Goal: Information Seeking & Learning: Learn about a topic

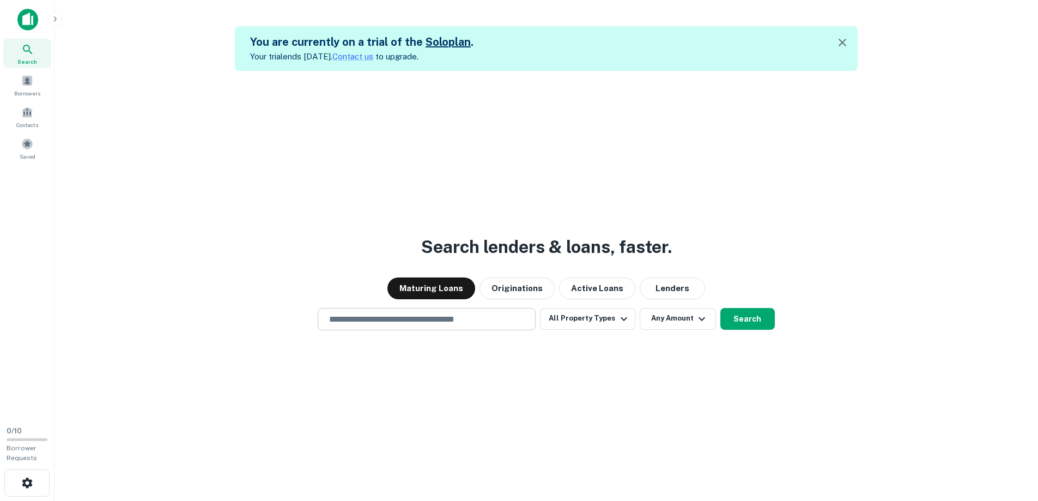
click at [381, 322] on input "text" at bounding box center [427, 319] width 208 height 13
type input "**********"
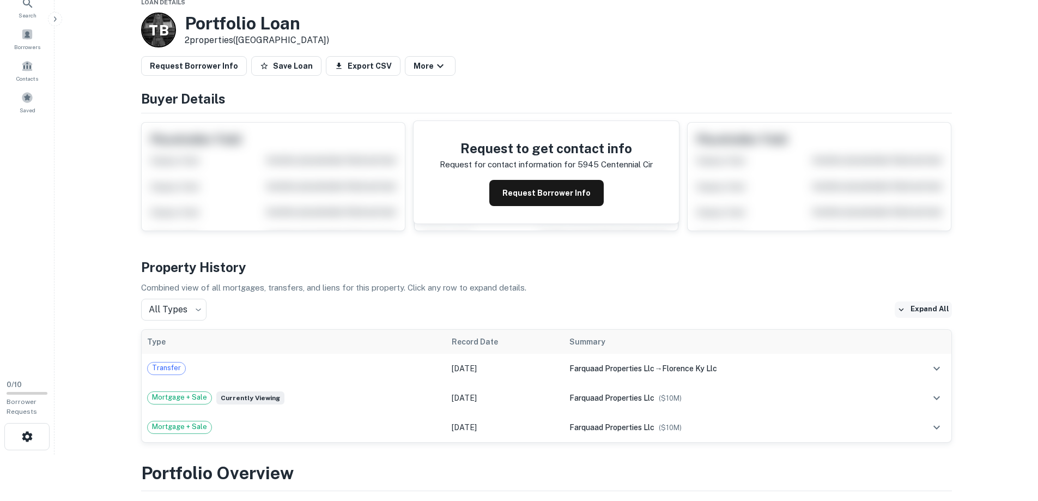
scroll to position [109, 0]
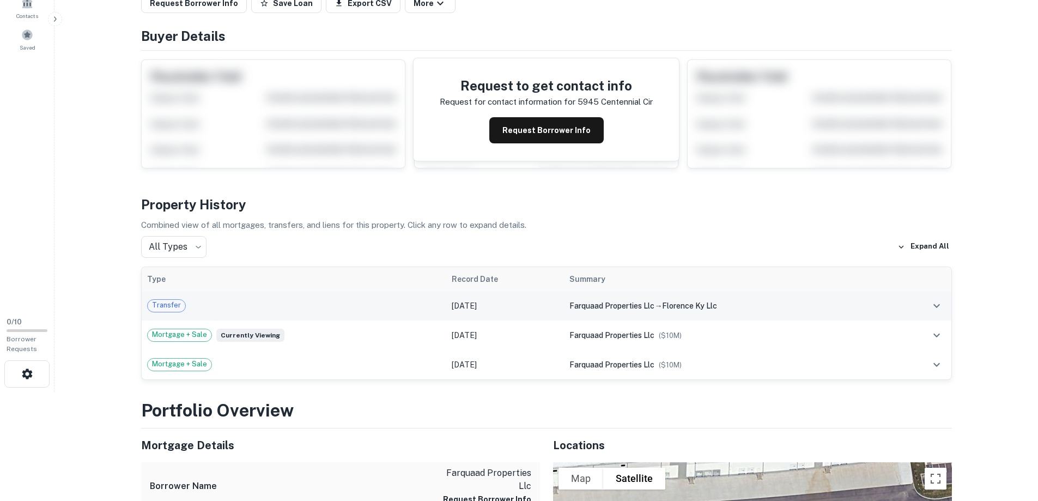
click at [938, 304] on icon "expand row" at bounding box center [936, 305] width 13 height 13
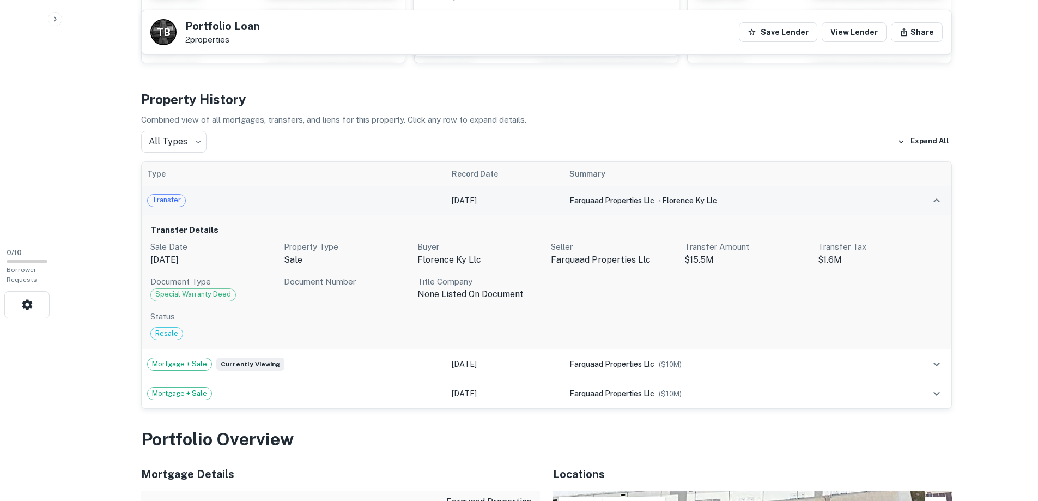
scroll to position [218, 0]
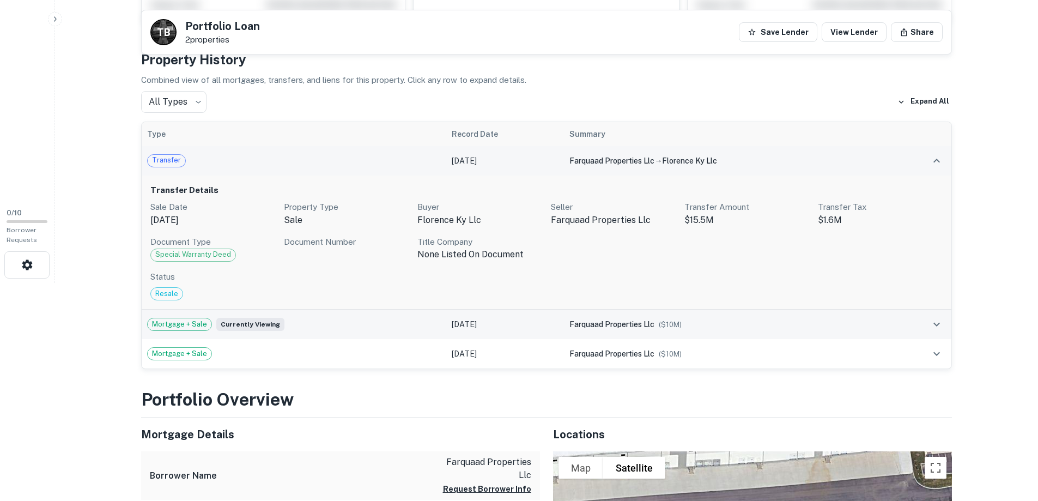
click at [411, 325] on div "Mortgage + Sale Currently viewing" at bounding box center [294, 324] width 294 height 13
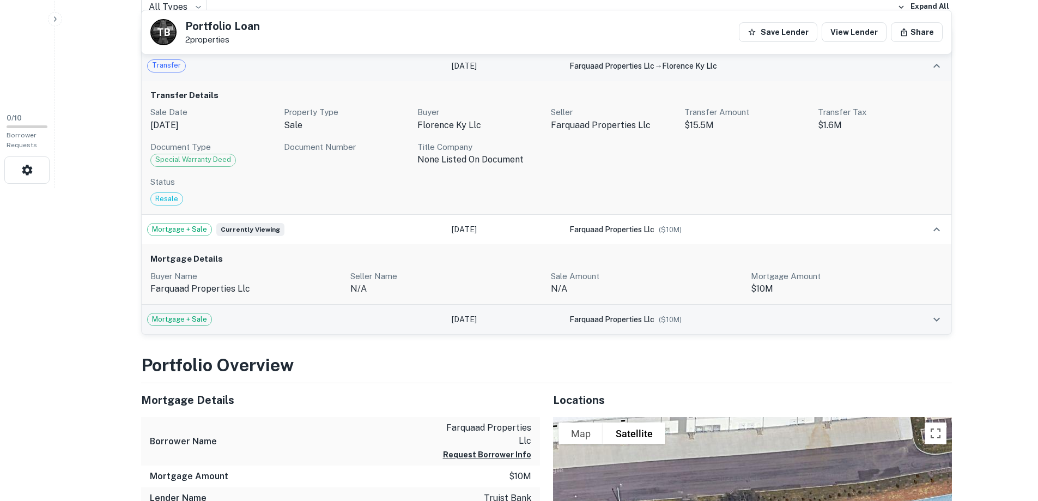
scroll to position [327, 0]
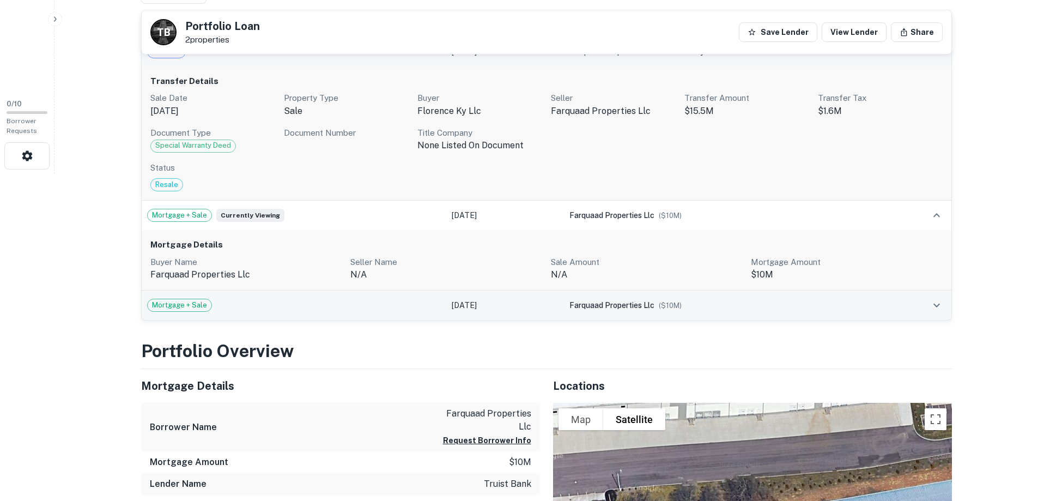
click at [408, 302] on div "Mortgage + Sale" at bounding box center [294, 305] width 294 height 13
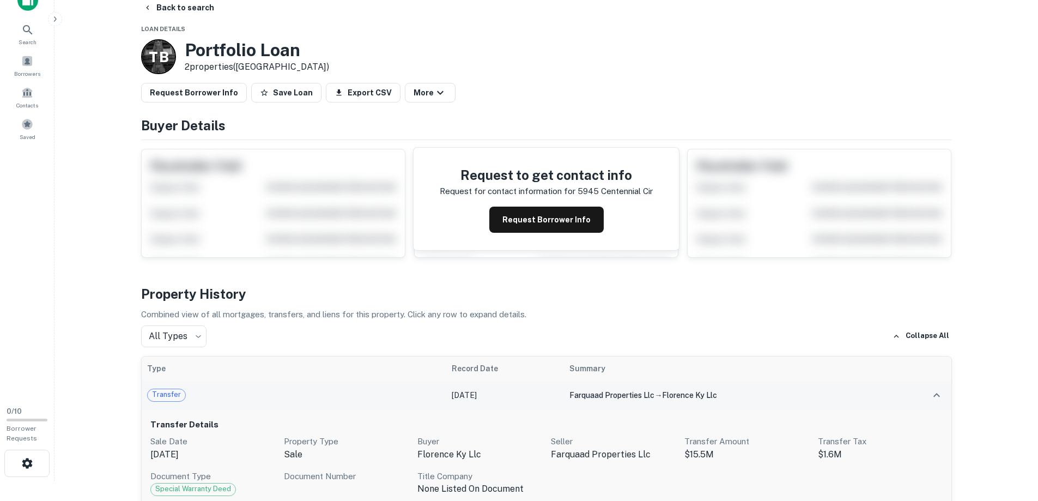
scroll to position [0, 0]
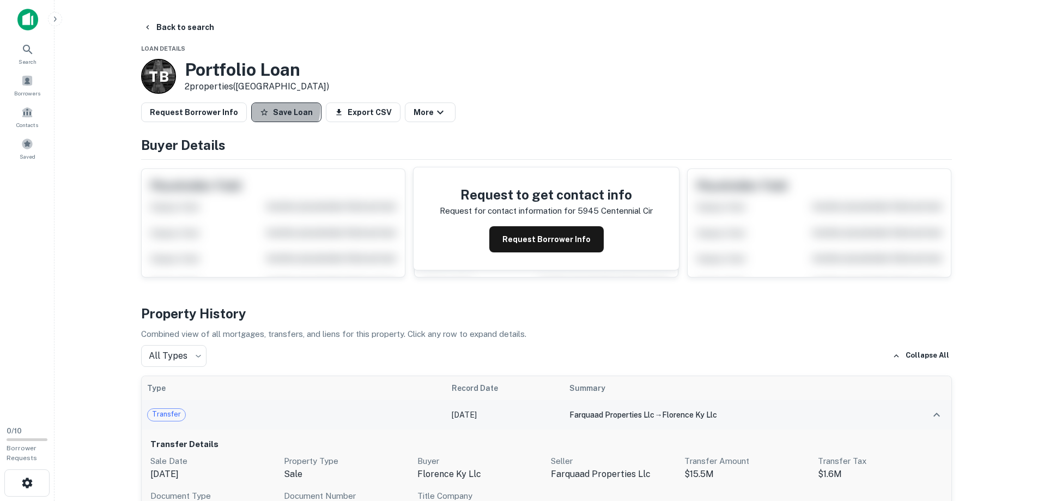
click at [262, 107] on button "Save Loan" at bounding box center [286, 112] width 70 height 20
click at [31, 86] on span at bounding box center [27, 81] width 12 height 12
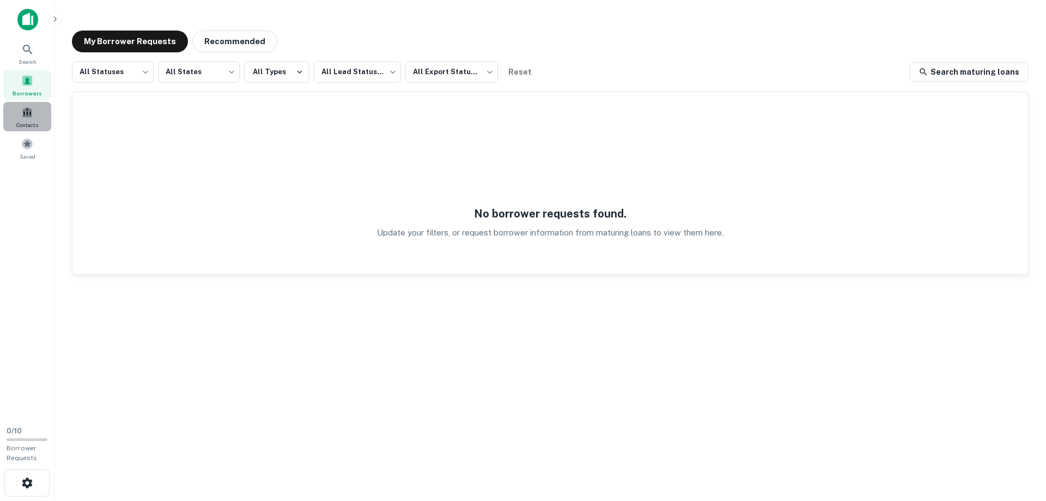
click at [26, 118] on div "Contacts" at bounding box center [27, 116] width 48 height 29
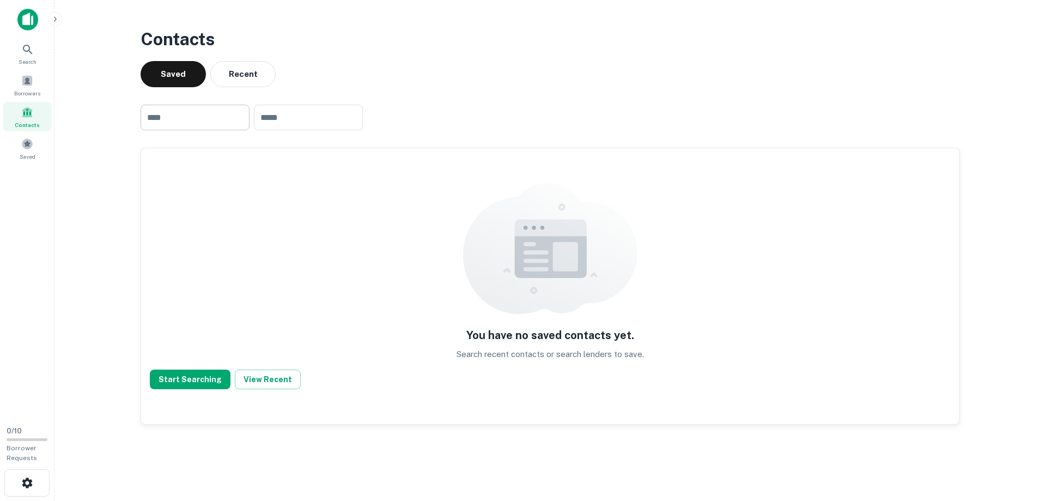
click at [208, 117] on input "text" at bounding box center [195, 118] width 109 height 26
type input "**********"
click at [198, 373] on button "Start Searching" at bounding box center [190, 379] width 81 height 20
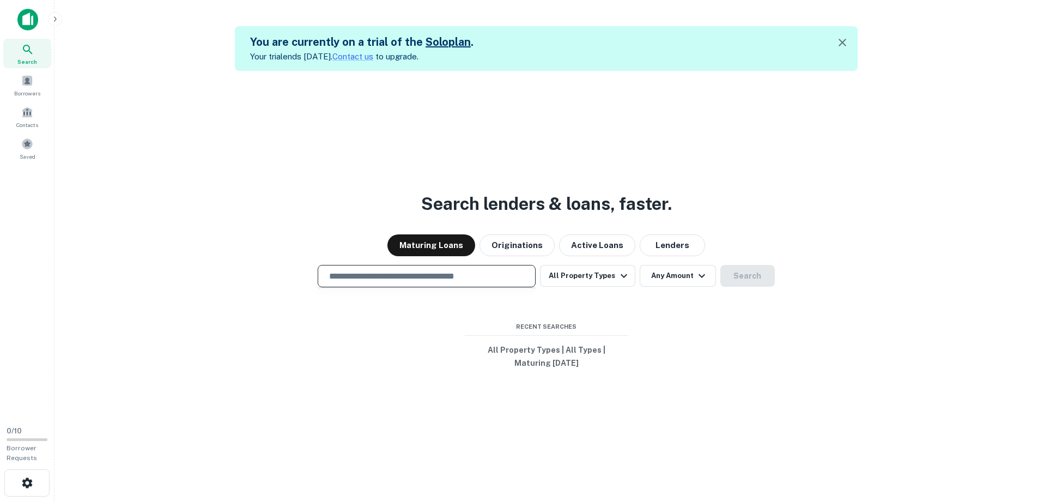
click at [408, 278] on input "text" at bounding box center [427, 276] width 208 height 13
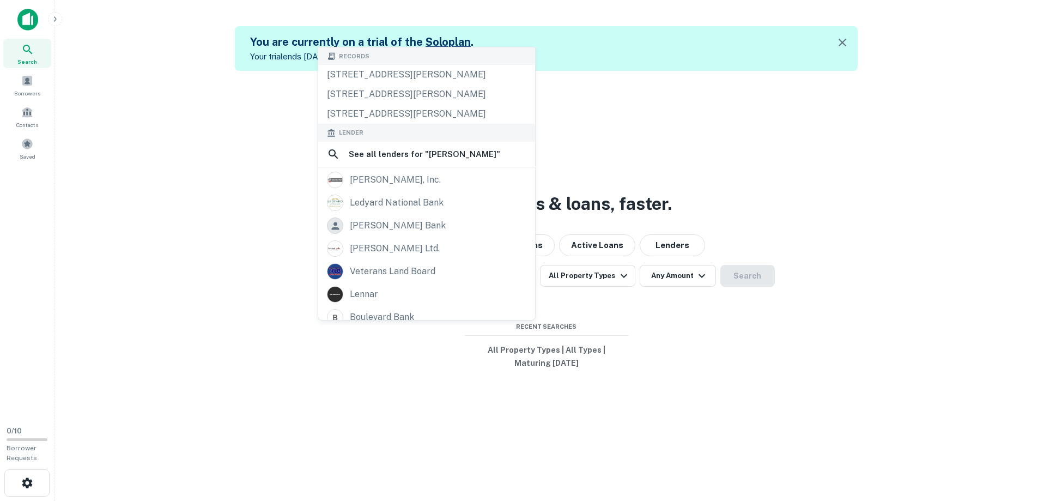
type input "**********"
click at [628, 129] on div "**********" at bounding box center [546, 321] width 966 height 501
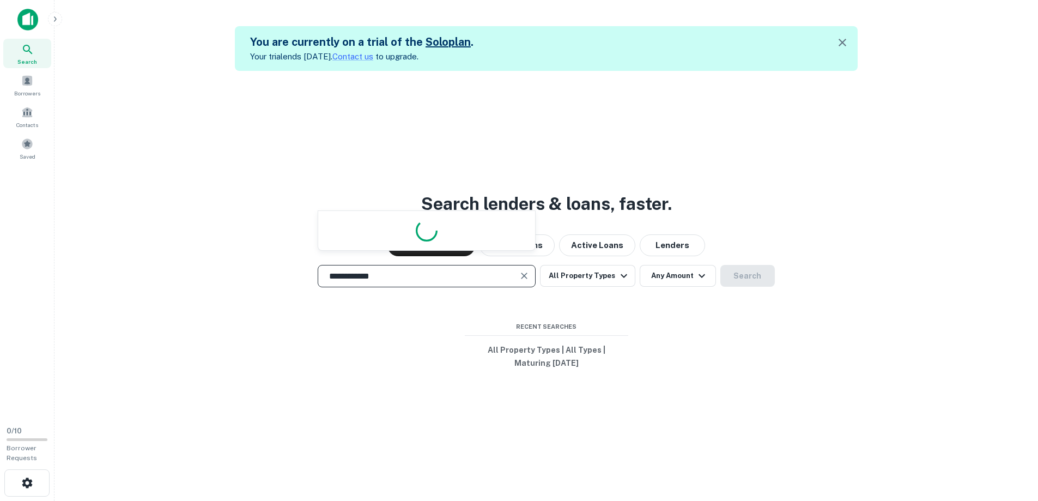
click at [406, 280] on input "**********" at bounding box center [419, 276] width 192 height 13
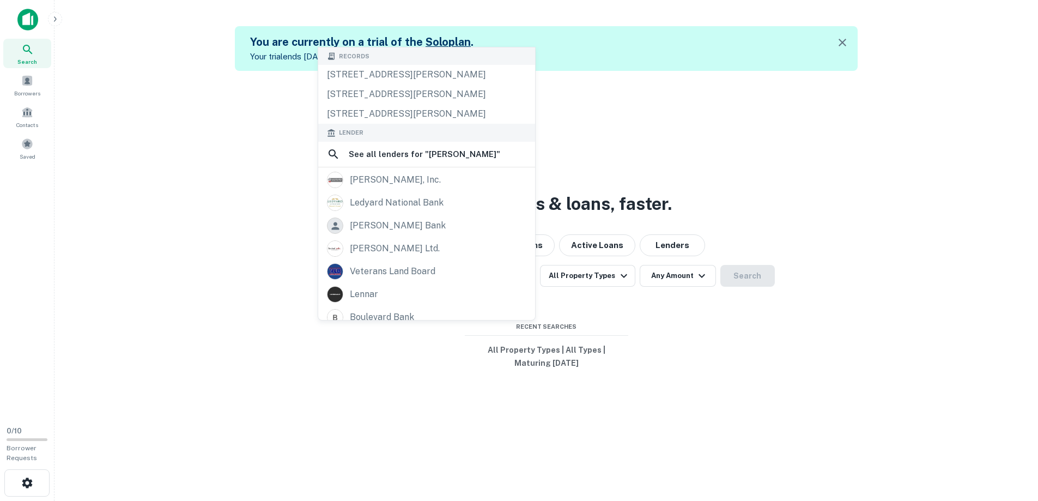
click at [406, 280] on div "veterans land board" at bounding box center [393, 271] width 86 height 16
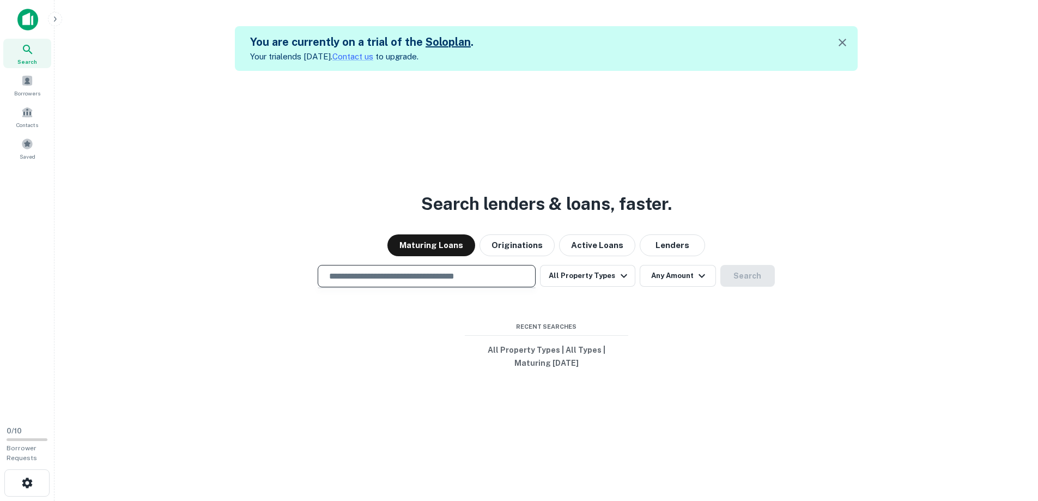
click at [418, 271] on input "text" at bounding box center [427, 276] width 208 height 13
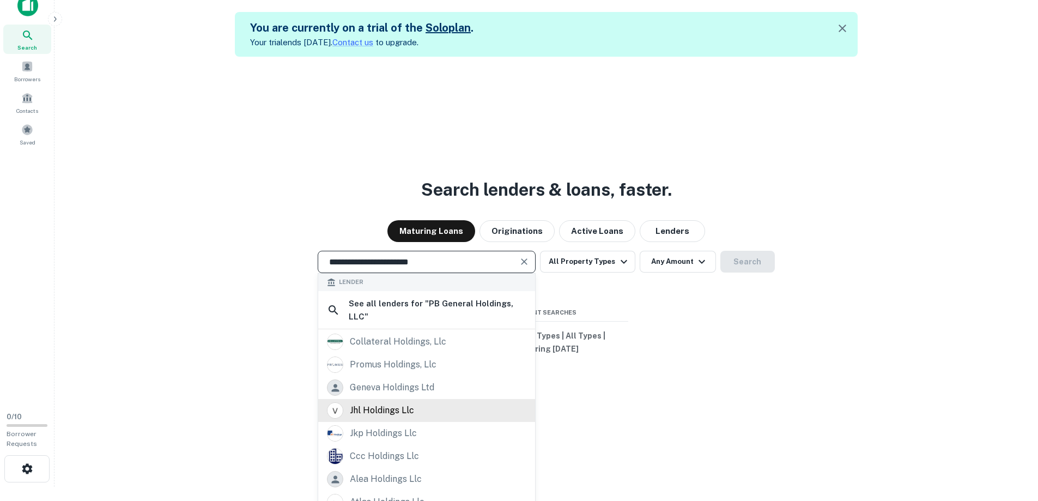
scroll to position [17, 0]
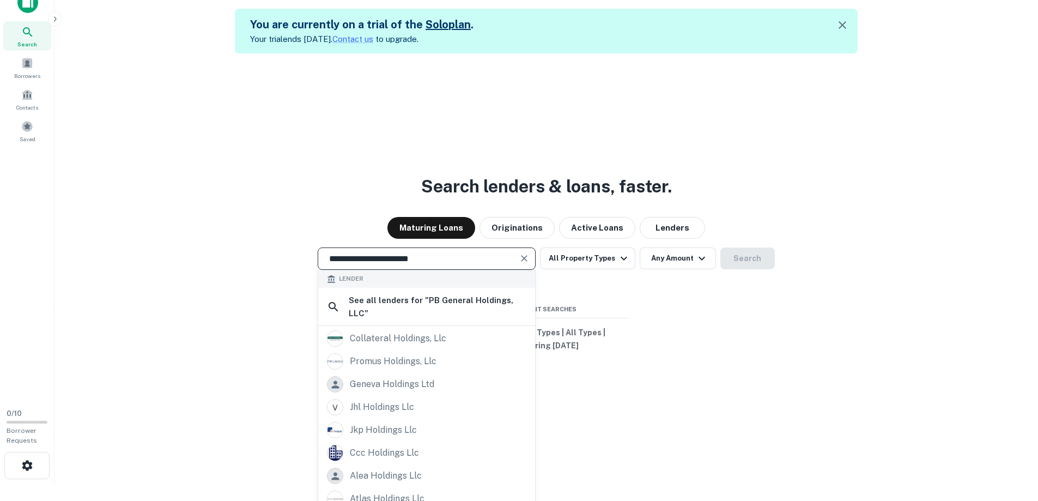
click at [717, 329] on div "**********" at bounding box center [546, 303] width 966 height 501
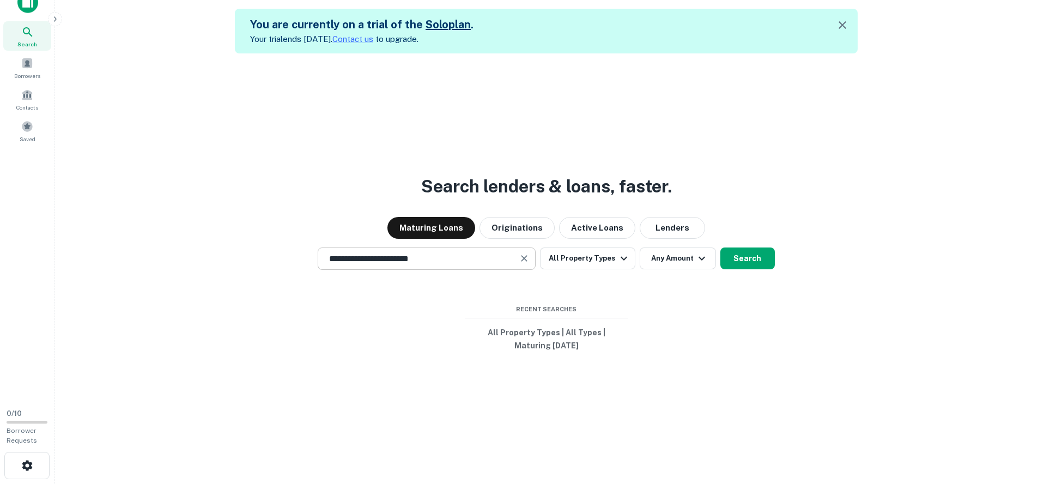
click at [480, 259] on input "**********" at bounding box center [419, 258] width 192 height 13
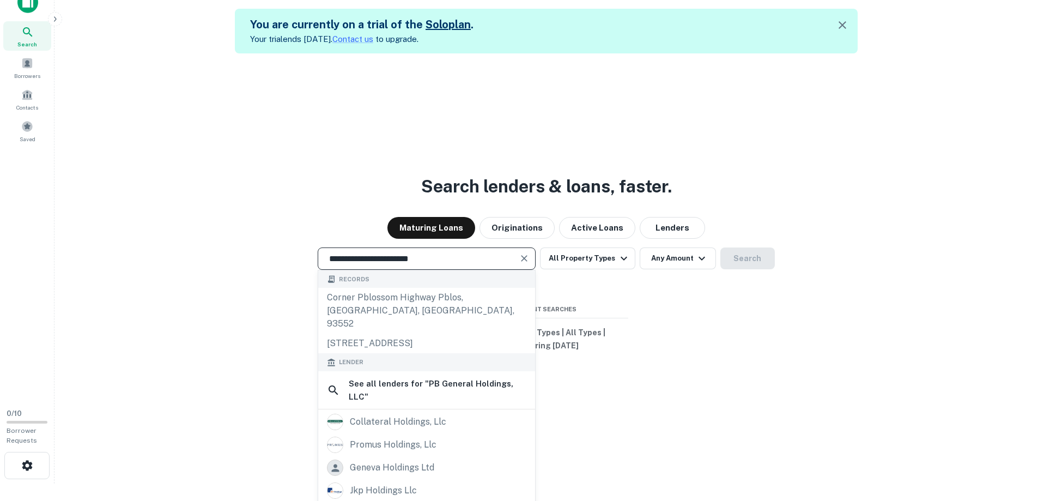
drag, startPoint x: 480, startPoint y: 259, endPoint x: 120, endPoint y: 246, distance: 359.9
click at [120, 246] on div "**********" at bounding box center [546, 303] width 966 height 501
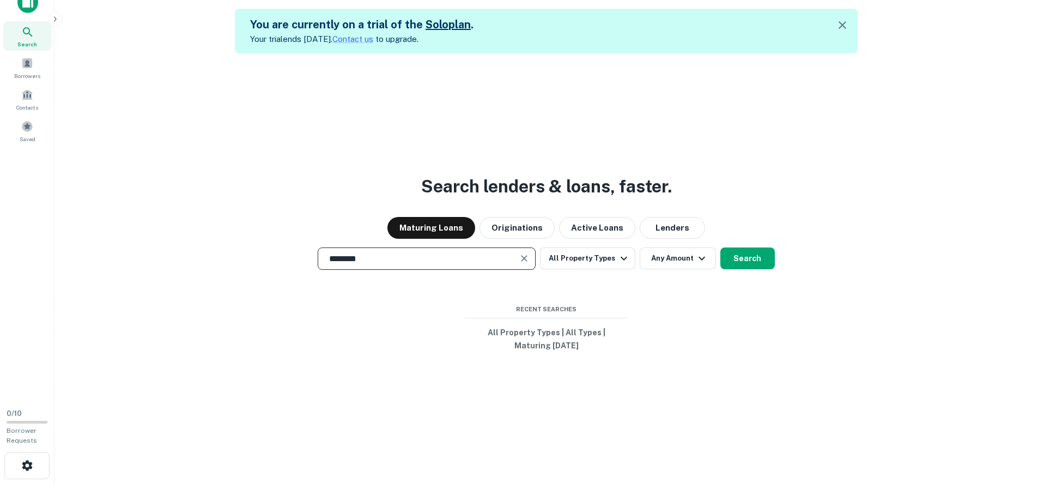
type input "**********"
click at [523, 258] on icon "Clear" at bounding box center [524, 258] width 11 height 11
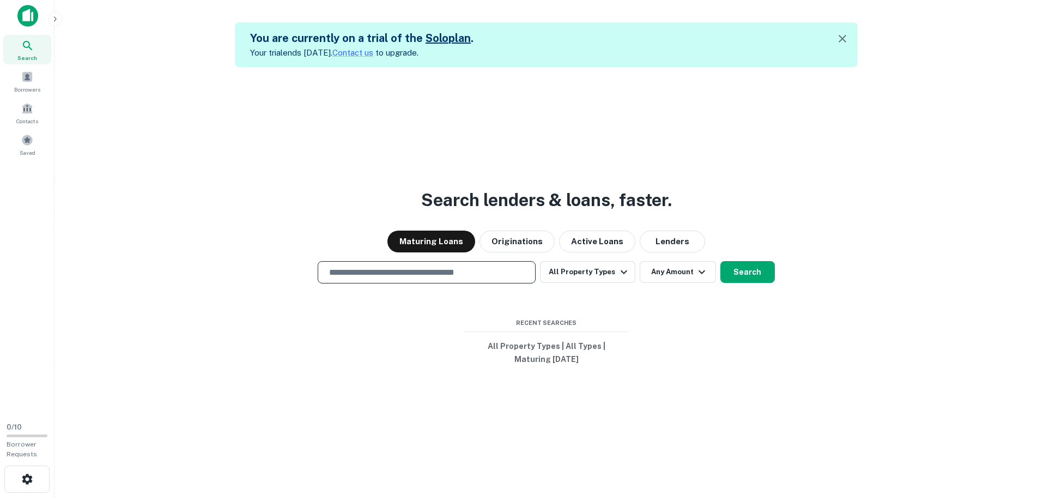
scroll to position [0, 0]
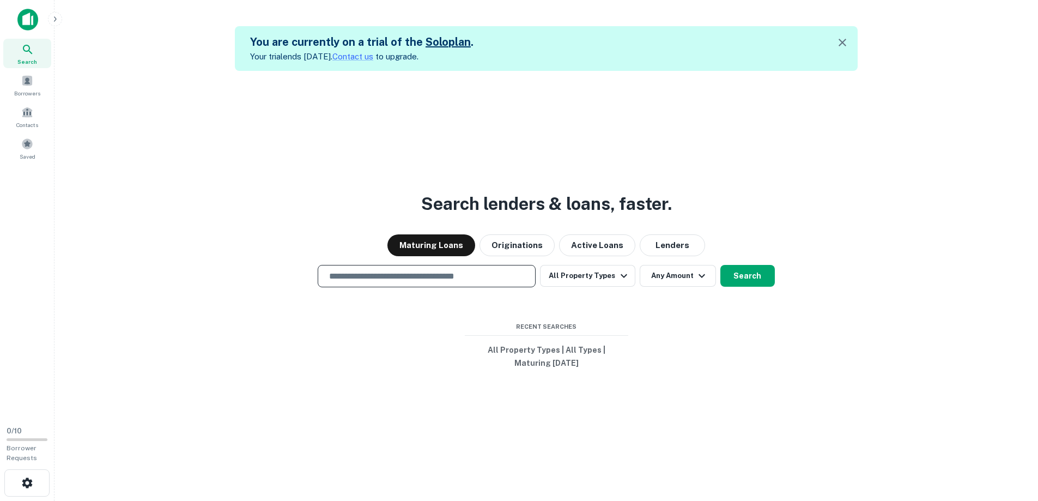
click at [440, 44] on link "Solo plan" at bounding box center [448, 41] width 45 height 13
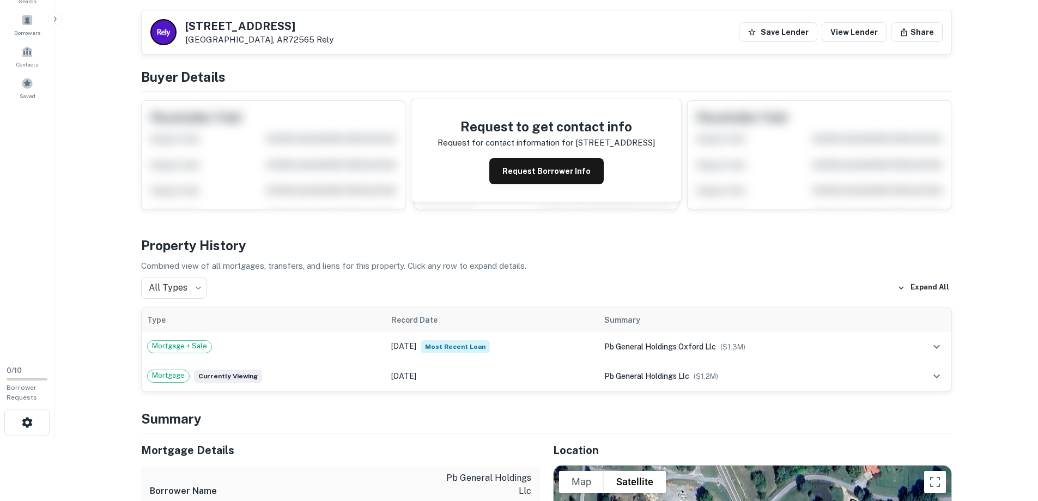
scroll to position [54, 0]
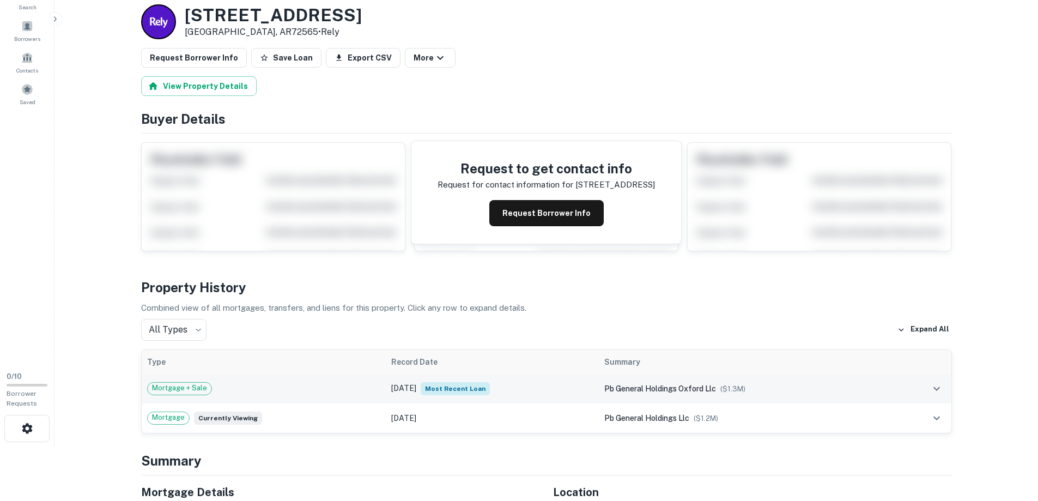
click at [710, 385] on span "pb general holdings oxford llc" at bounding box center [660, 388] width 112 height 9
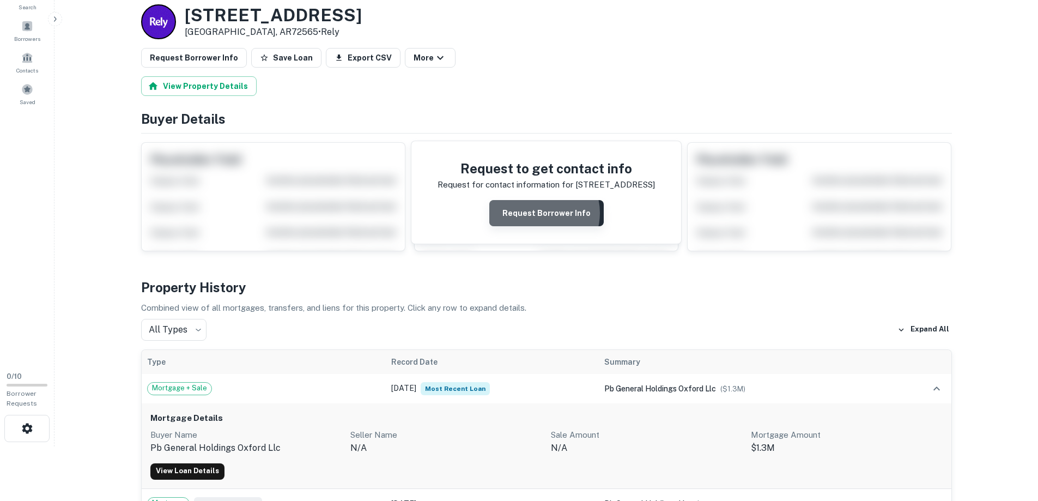
click at [538, 213] on button "Request Borrower Info" at bounding box center [546, 213] width 114 height 26
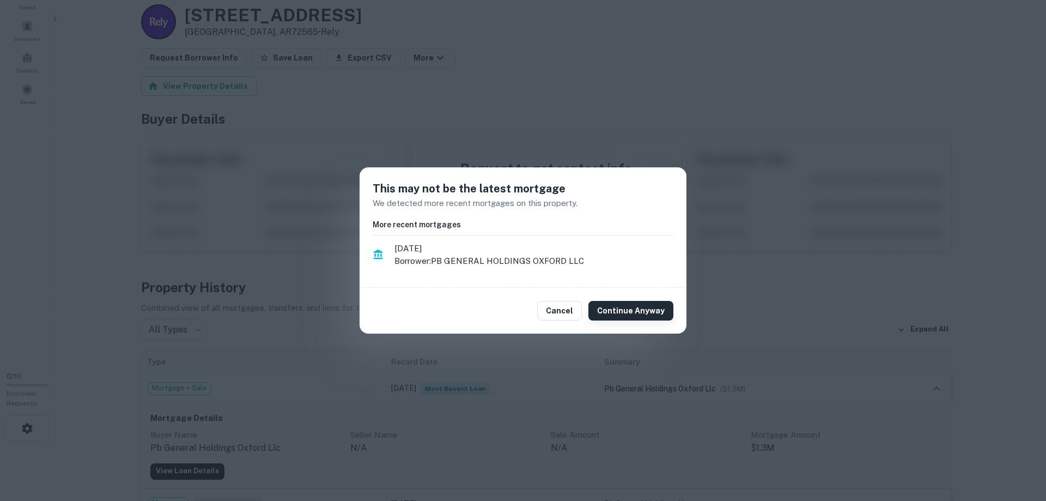
click at [609, 310] on button "Continue Anyway" at bounding box center [631, 311] width 85 height 20
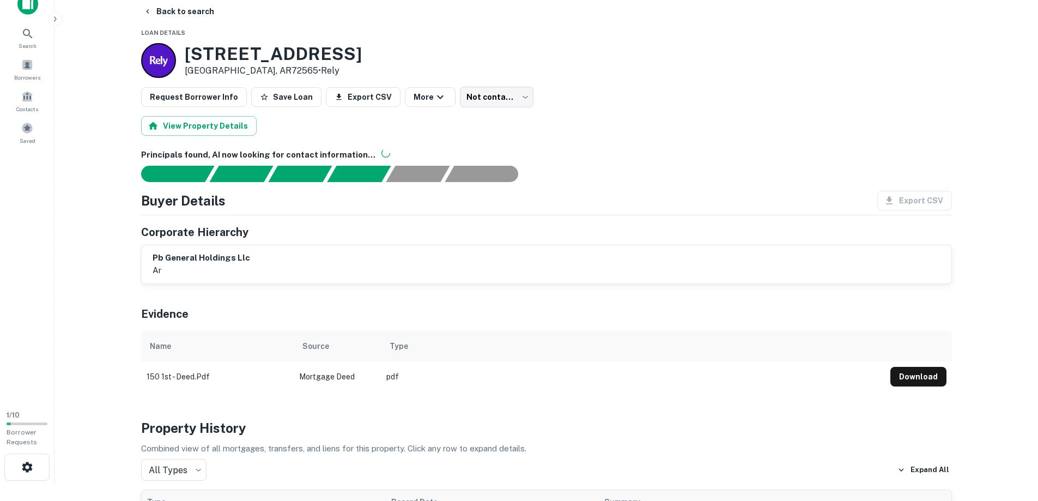
scroll to position [0, 0]
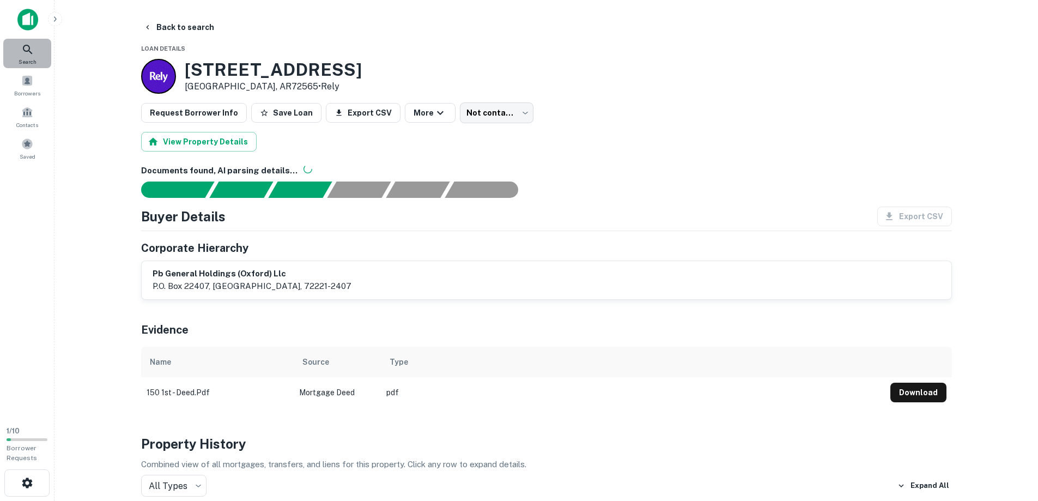
click at [27, 54] on icon at bounding box center [27, 49] width 13 height 13
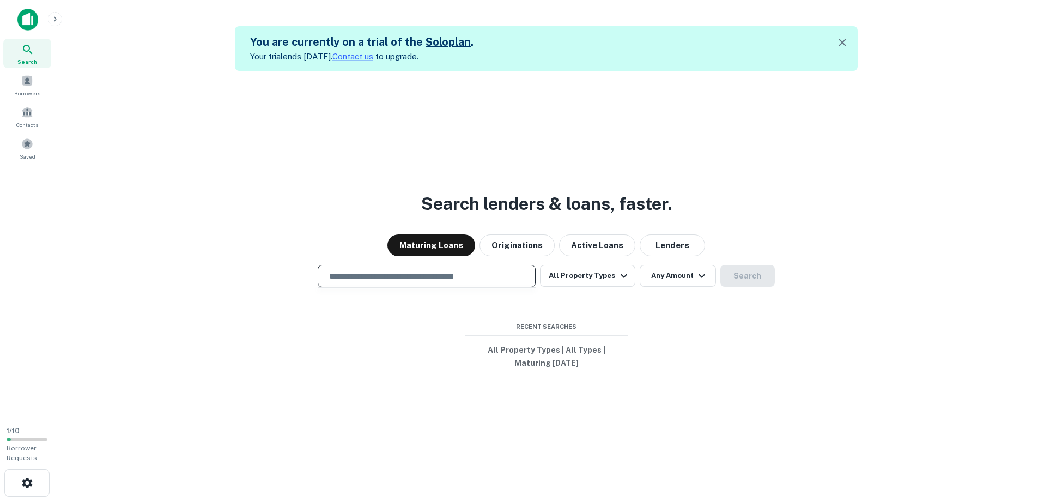
click at [429, 276] on input "text" at bounding box center [427, 276] width 208 height 13
paste input "**********"
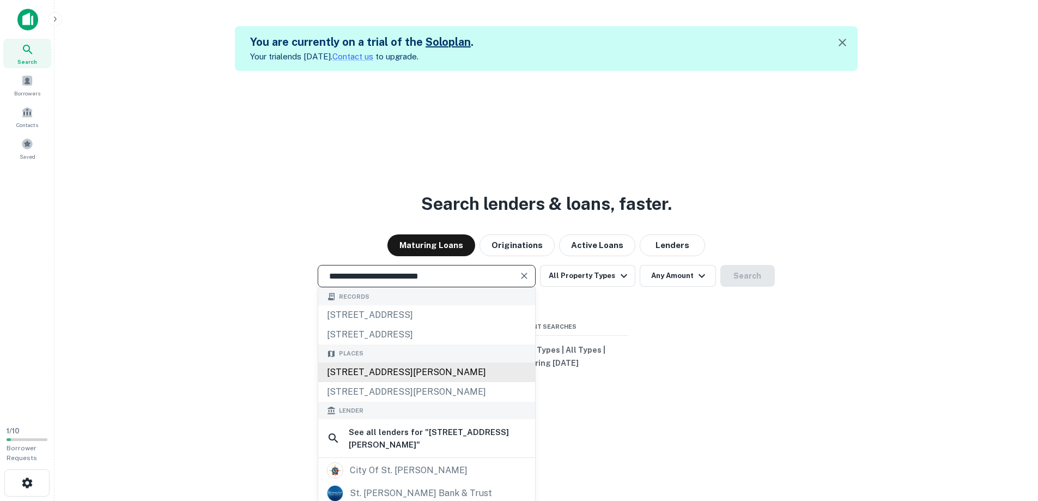
click at [443, 373] on div "[STREET_ADDRESS][PERSON_NAME]" at bounding box center [426, 372] width 217 height 20
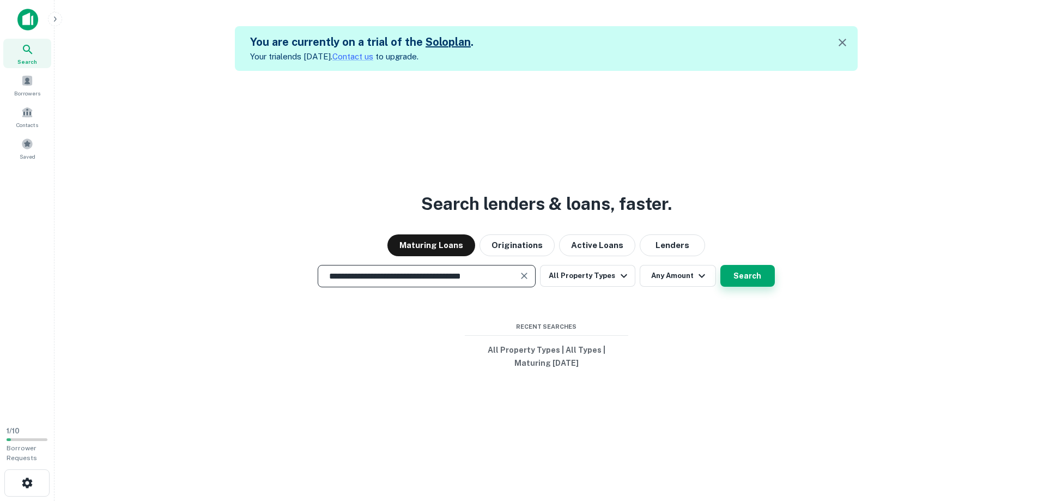
type input "**********"
click at [755, 273] on button "Search" at bounding box center [747, 276] width 54 height 22
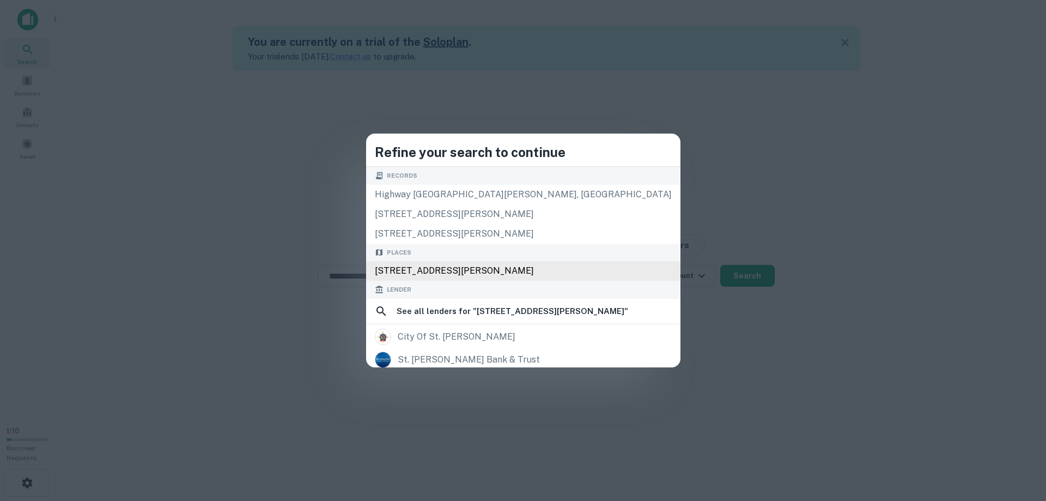
click at [539, 274] on div "[STREET_ADDRESS][PERSON_NAME]" at bounding box center [523, 271] width 314 height 20
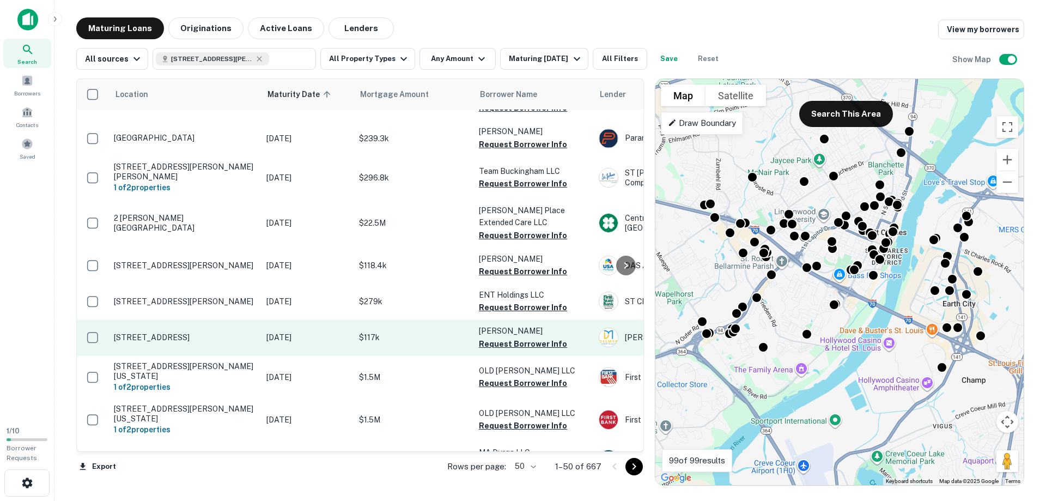
scroll to position [54, 0]
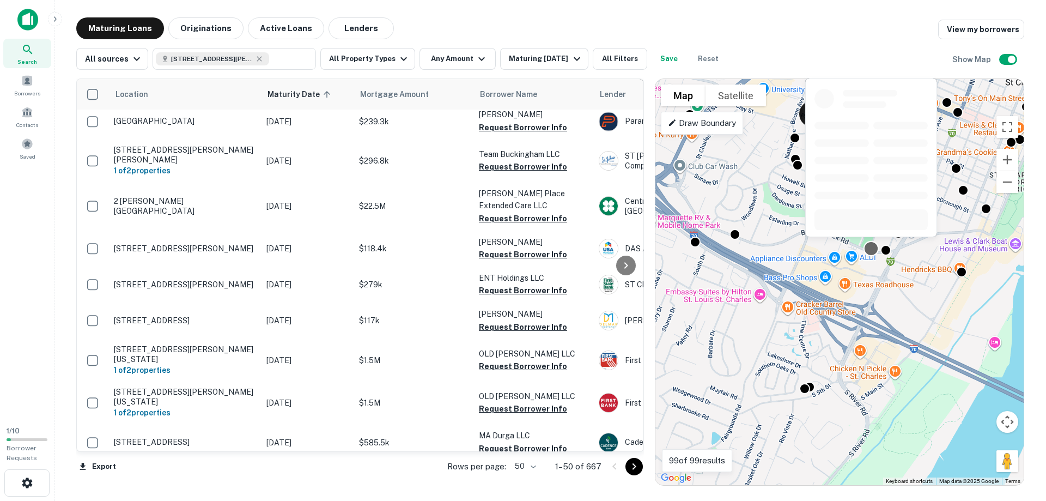
click at [870, 249] on div at bounding box center [872, 248] width 16 height 16
click at [889, 247] on div at bounding box center [886, 248] width 16 height 16
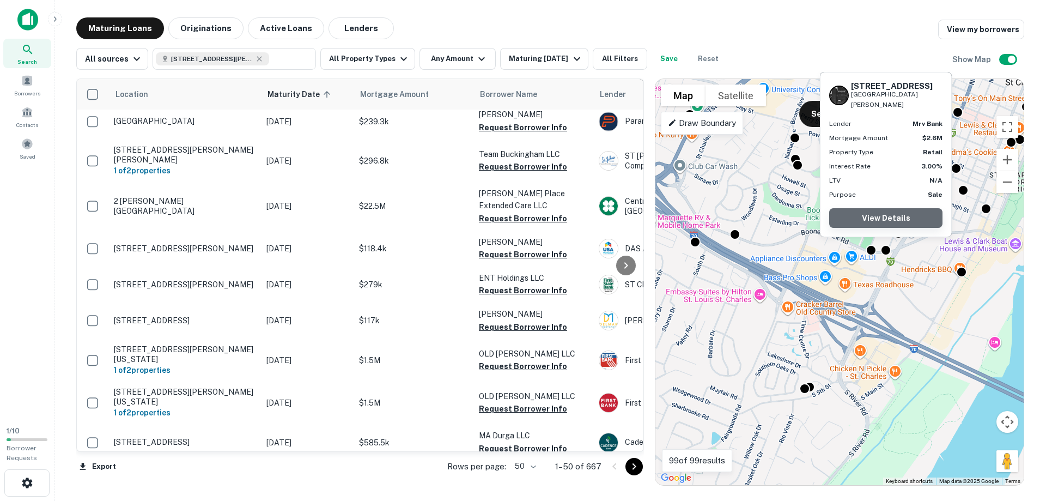
click at [899, 214] on link "View Details" at bounding box center [885, 218] width 113 height 20
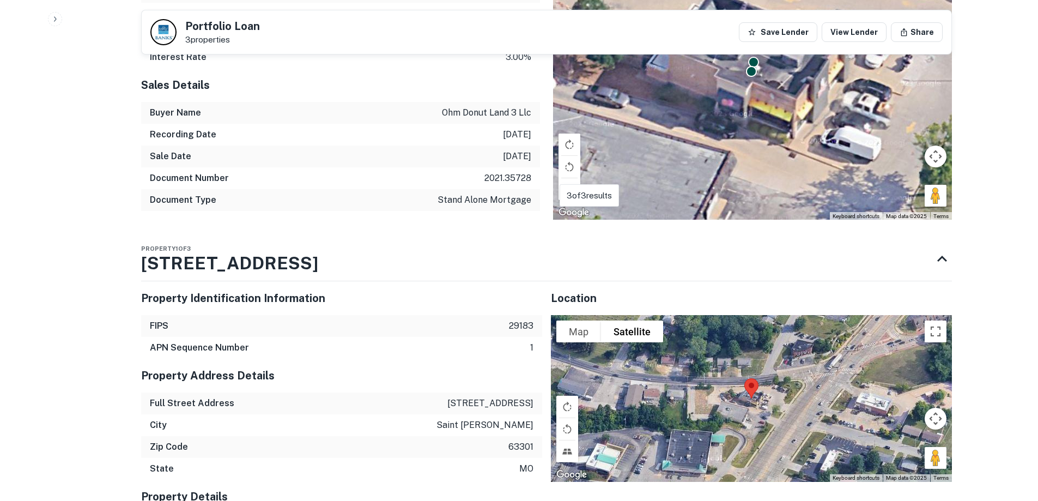
scroll to position [763, 0]
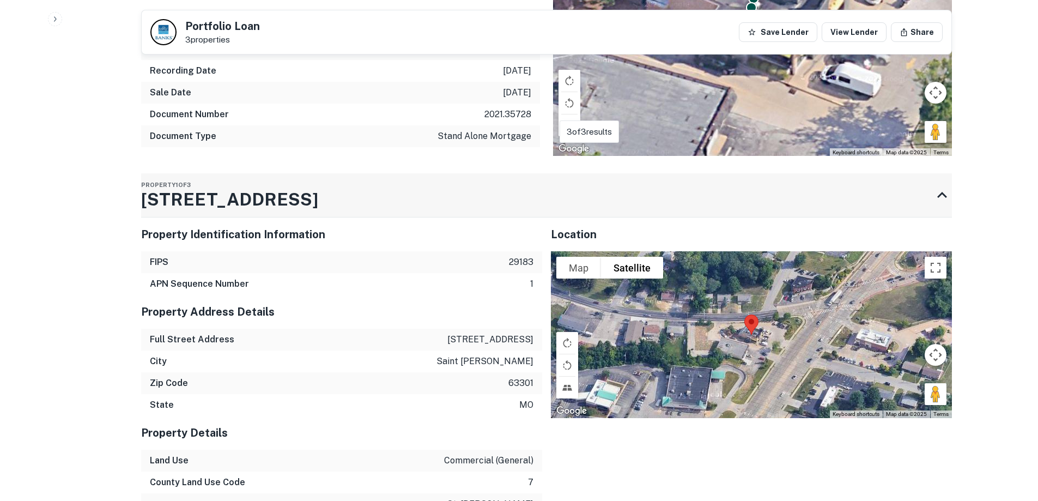
drag, startPoint x: 140, startPoint y: 199, endPoint x: 224, endPoint y: 203, distance: 84.0
click at [224, 203] on div "Back to search Portfolio Loan 3 properties Save Lender View Lender Share Buyer …" at bounding box center [546, 150] width 837 height 1792
click at [259, 196] on div "Property 1 of 3 1211 S 5th St" at bounding box center [536, 195] width 791 height 44
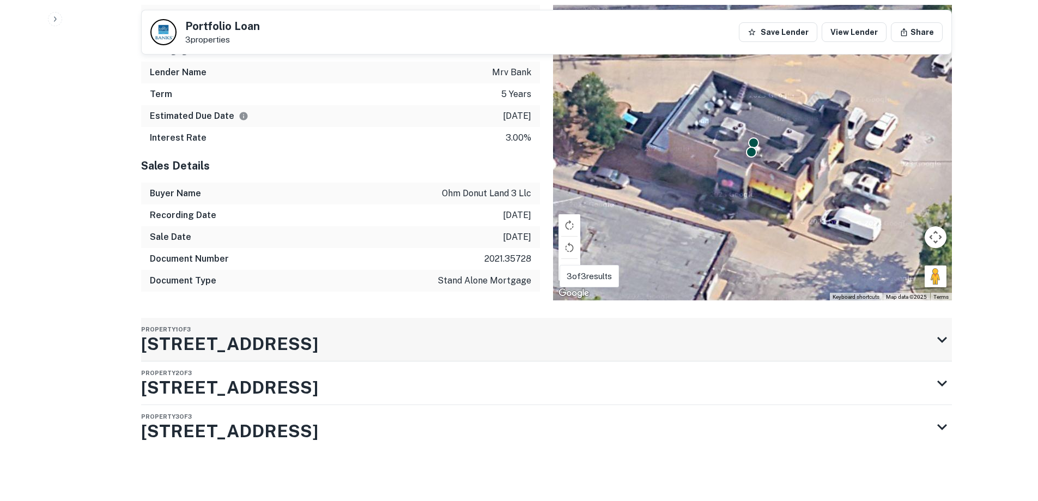
scroll to position [619, 0]
click at [275, 349] on div "Property 1 of 3 1211 S 5th St" at bounding box center [536, 340] width 791 height 44
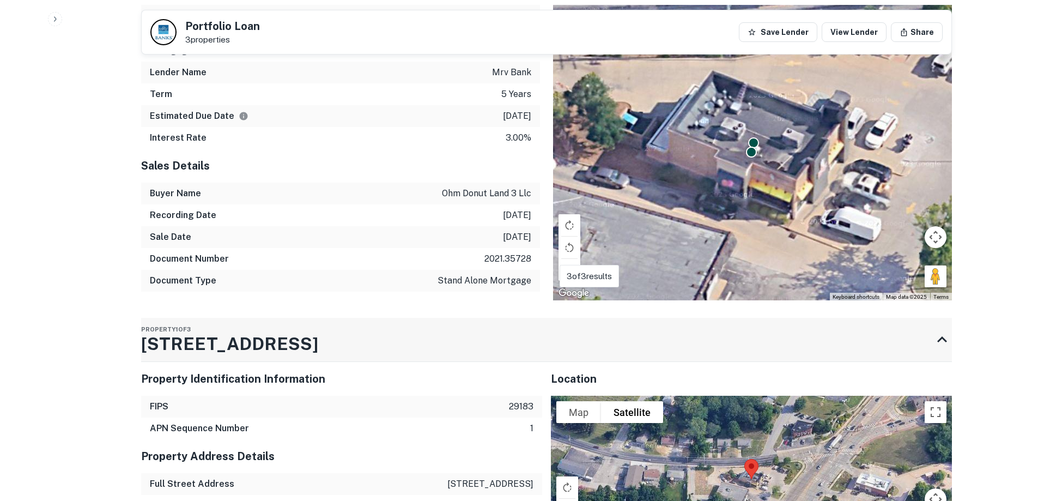
scroll to position [763, 0]
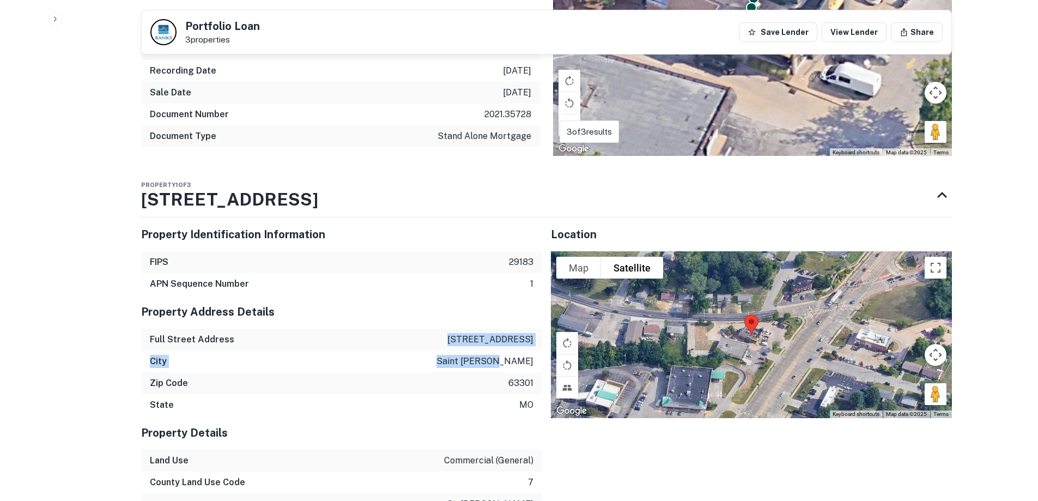
drag, startPoint x: 483, startPoint y: 338, endPoint x: 534, endPoint y: 360, distance: 55.4
click at [534, 360] on div "Property Address Details Full Street Address 1211 s 5th st City saint charles Z…" at bounding box center [341, 355] width 401 height 121
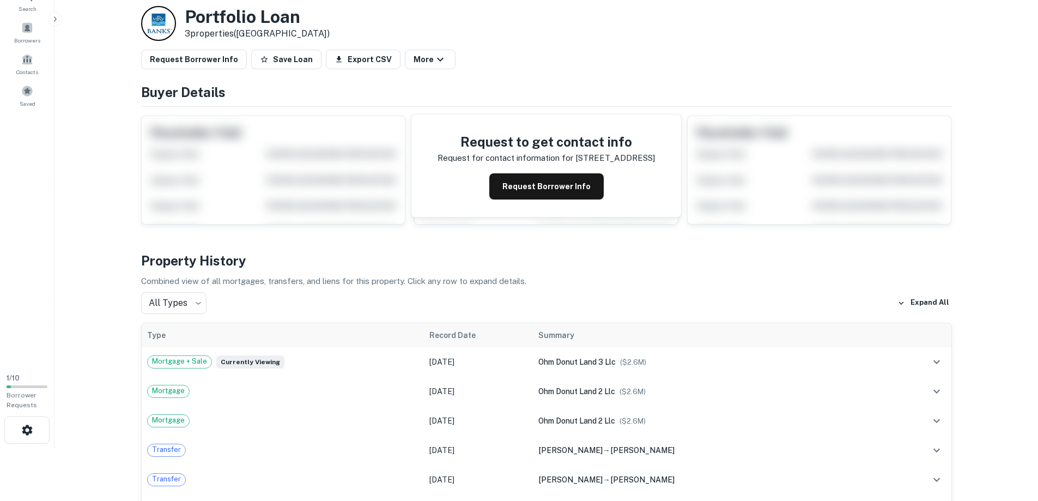
scroll to position [0, 0]
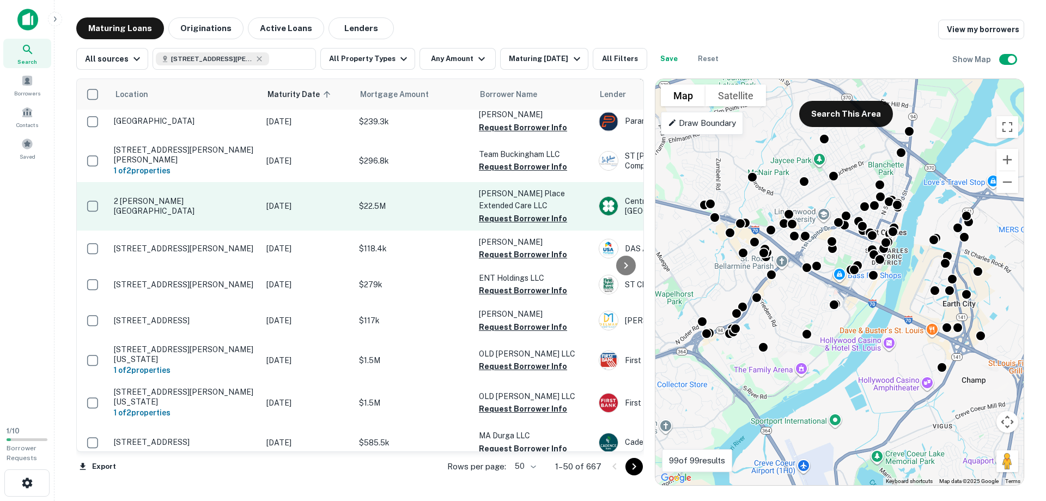
click at [315, 202] on p "[DATE]" at bounding box center [307, 206] width 82 height 12
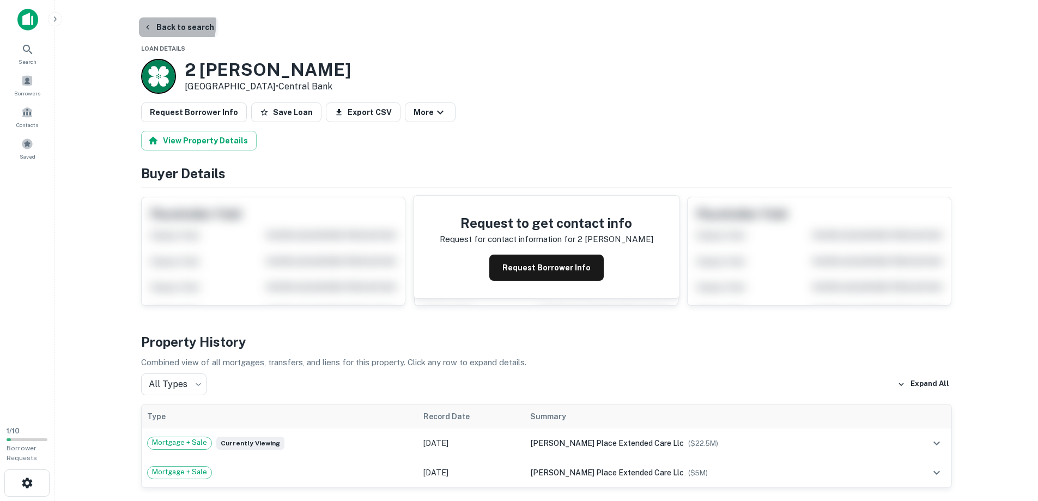
click at [156, 22] on button "Back to search" at bounding box center [179, 27] width 80 height 20
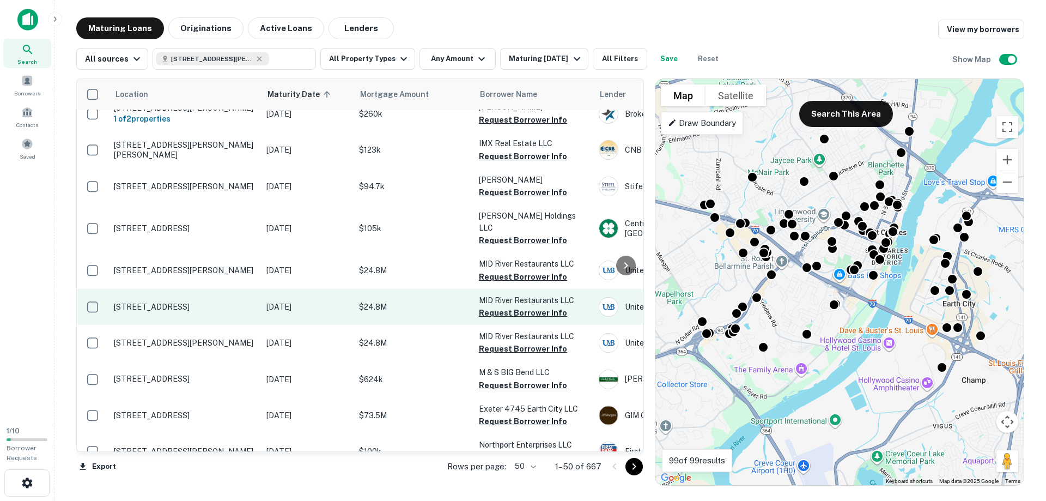
scroll to position [763, 0]
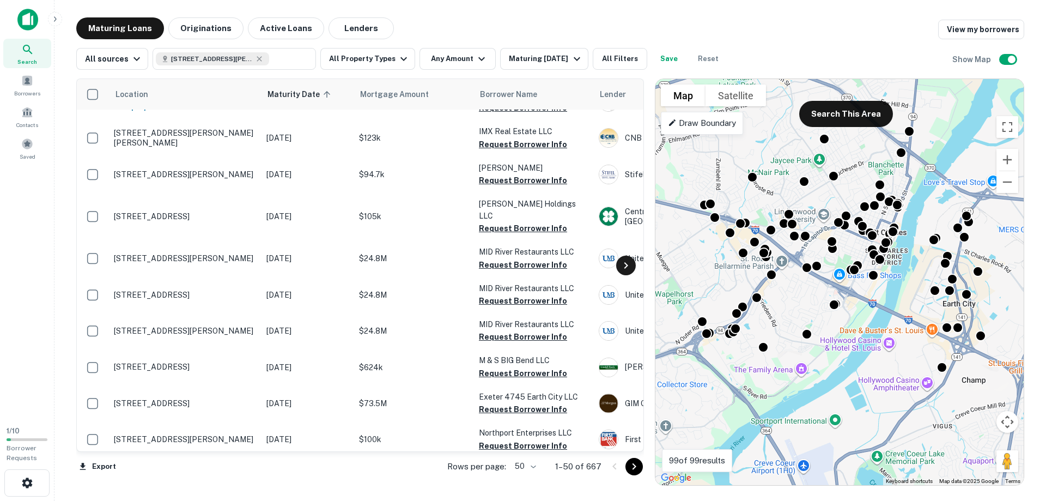
click at [629, 266] on icon at bounding box center [626, 265] width 13 height 13
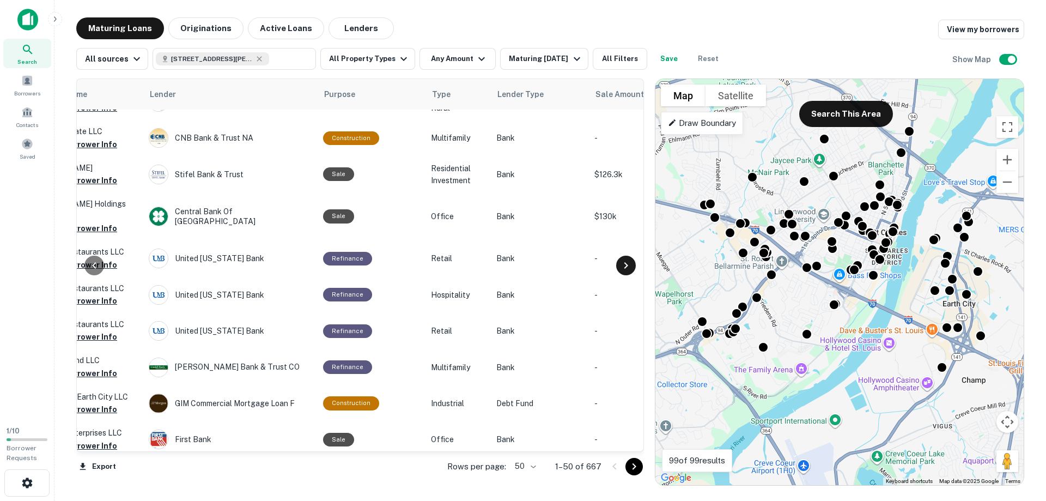
scroll to position [763, 458]
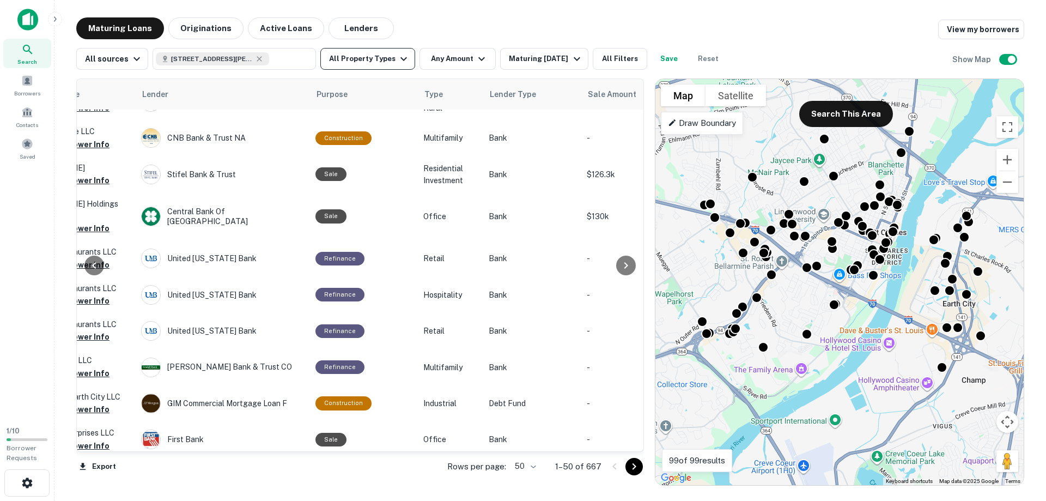
click at [397, 62] on icon "button" at bounding box center [403, 58] width 13 height 13
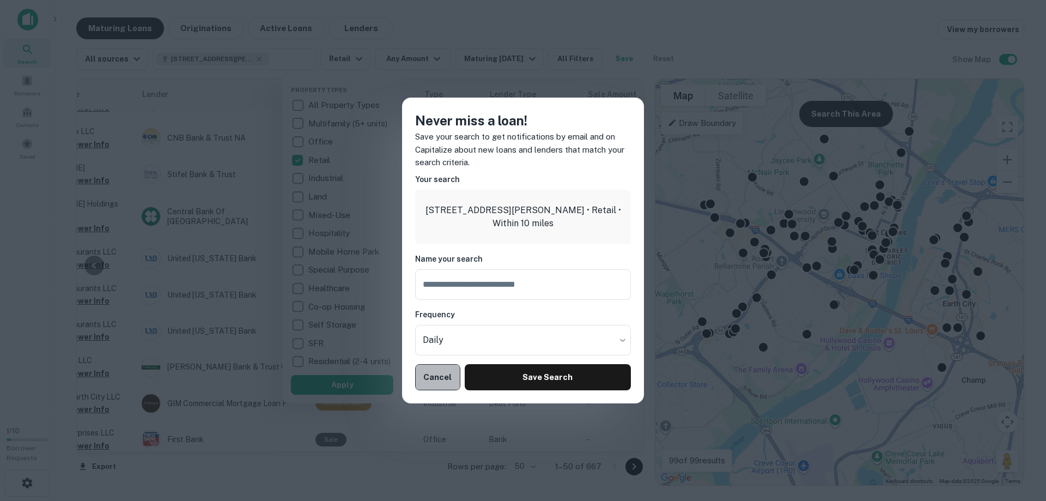
click at [449, 371] on button "Cancel" at bounding box center [437, 377] width 45 height 26
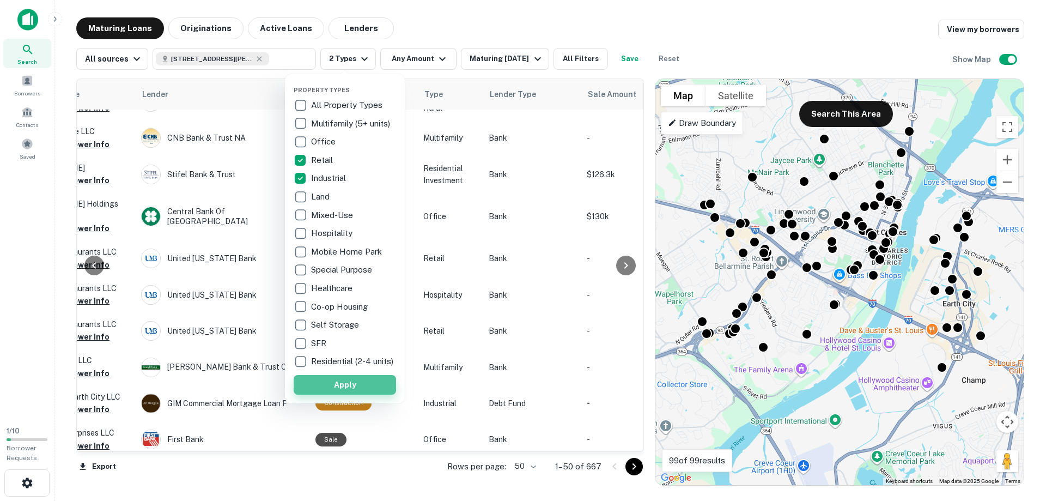
click at [350, 389] on button "Apply" at bounding box center [345, 385] width 102 height 20
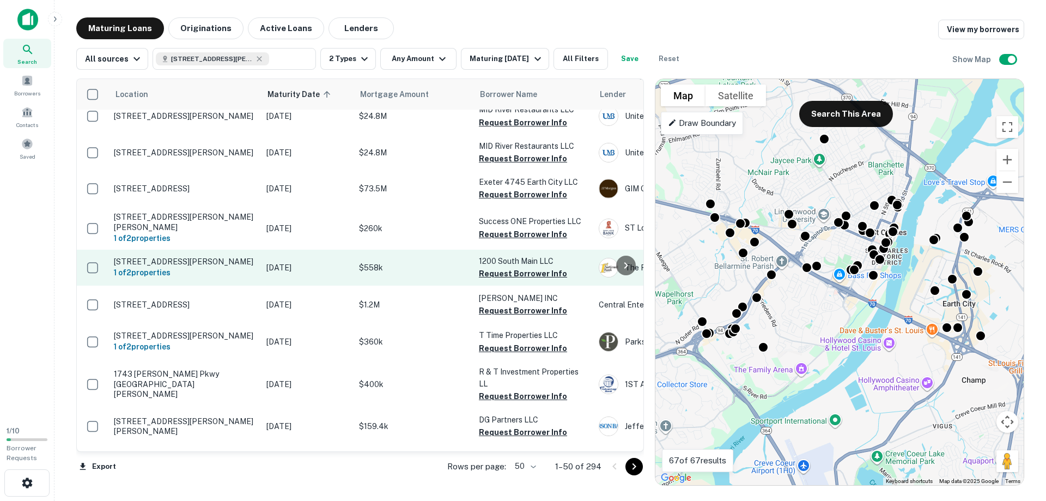
scroll to position [272, 0]
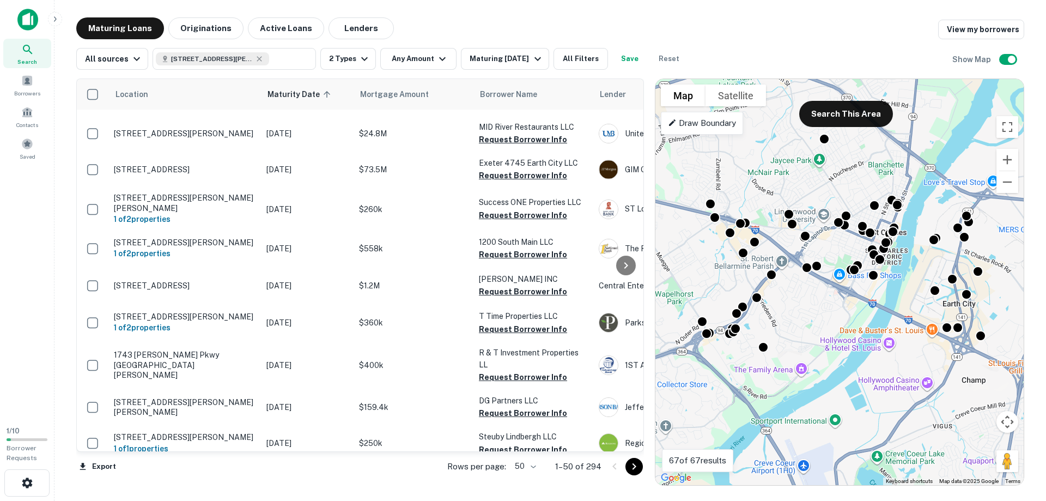
click at [25, 54] on icon at bounding box center [27, 49] width 13 height 13
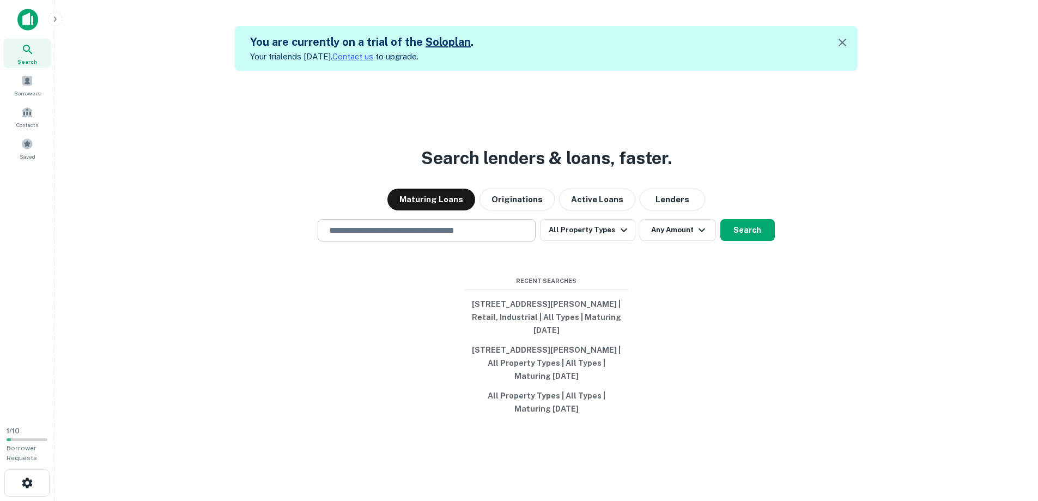
click at [390, 230] on input "text" at bounding box center [427, 230] width 208 height 13
paste input "**********"
type input "**********"
drag, startPoint x: 464, startPoint y: 352, endPoint x: 140, endPoint y: 262, distance: 335.8
click at [140, 262] on div "**********" at bounding box center [546, 321] width 966 height 501
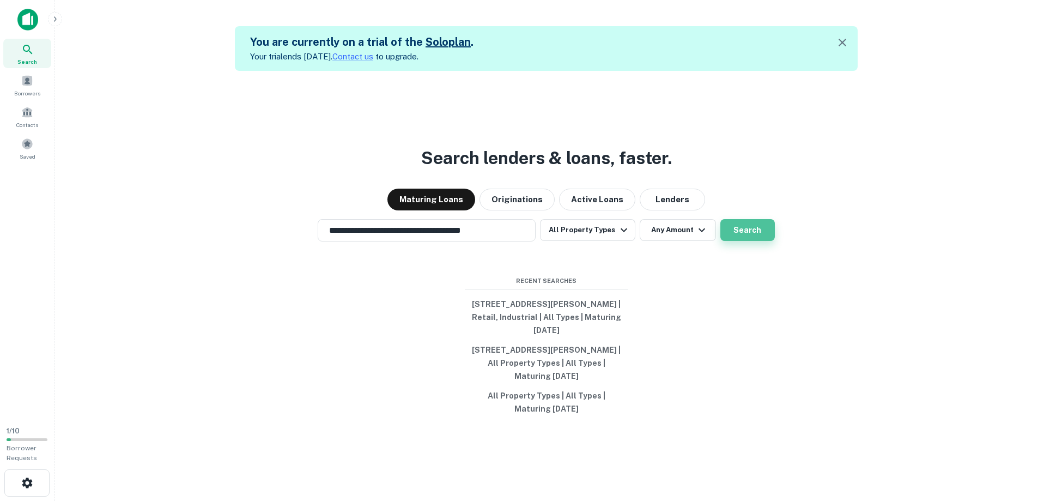
click at [764, 232] on button "Search" at bounding box center [747, 230] width 54 height 22
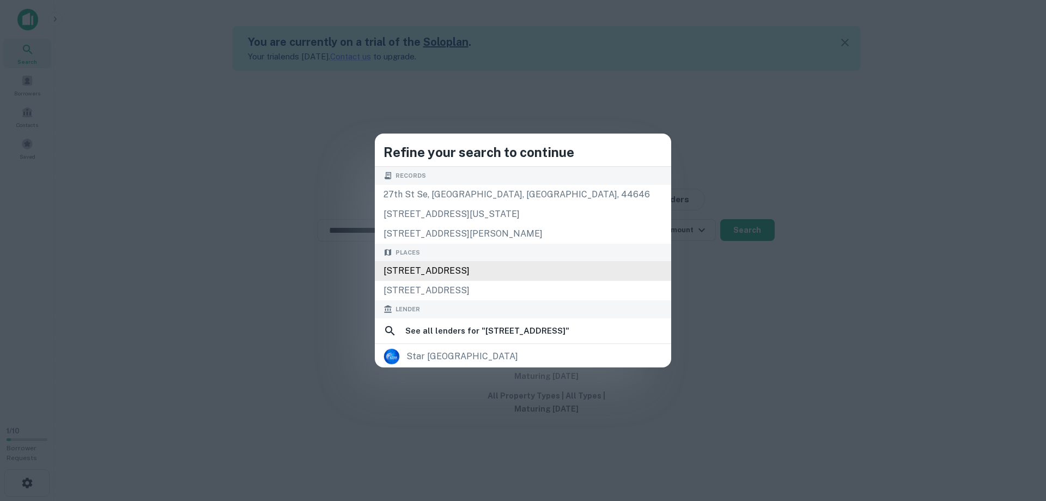
click at [589, 274] on div "[STREET_ADDRESS]" at bounding box center [523, 271] width 296 height 20
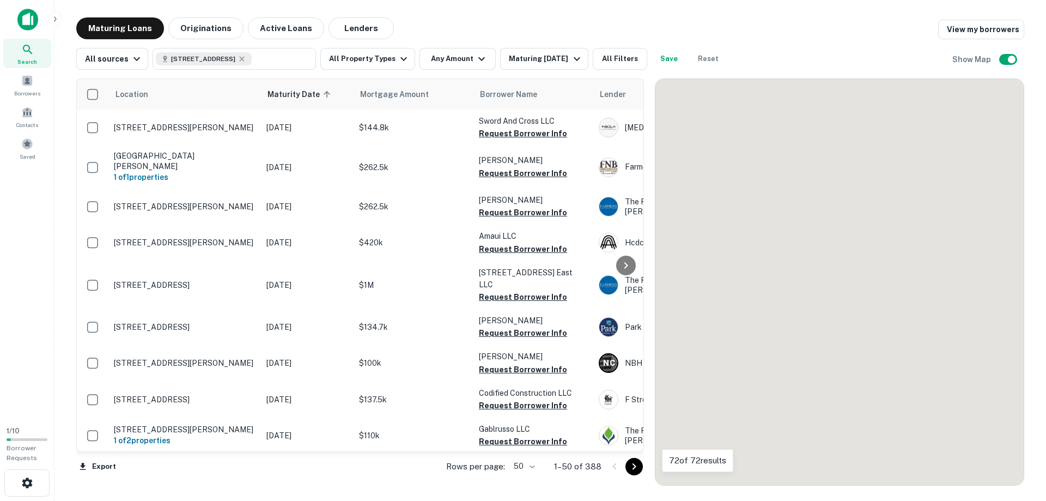
scroll to position [272, 0]
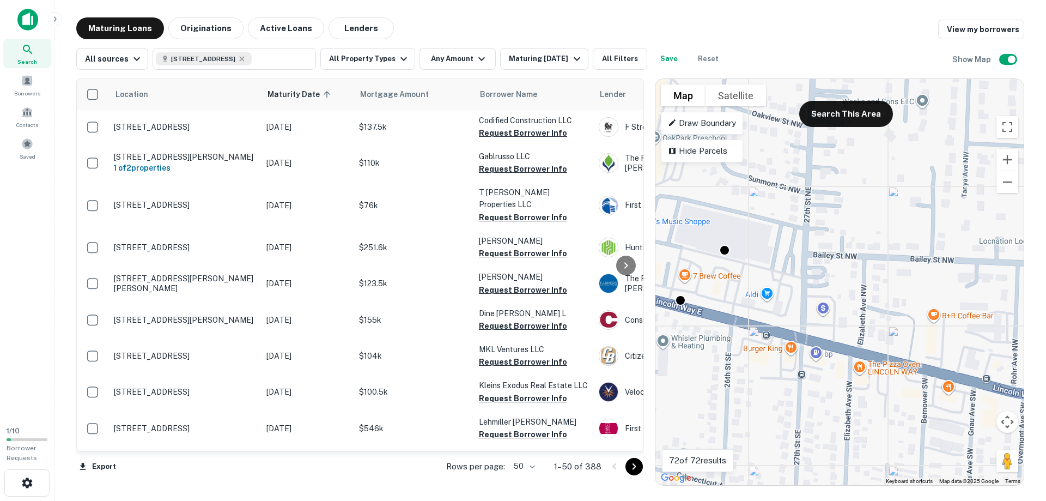
click at [771, 312] on div "To activate drag with keyboard, press Alt + Enter. Once in keyboard drag state,…" at bounding box center [840, 282] width 368 height 406
click at [701, 289] on div "To activate drag with keyboard, press Alt + Enter. Once in keyboard drag state,…" at bounding box center [840, 282] width 368 height 406
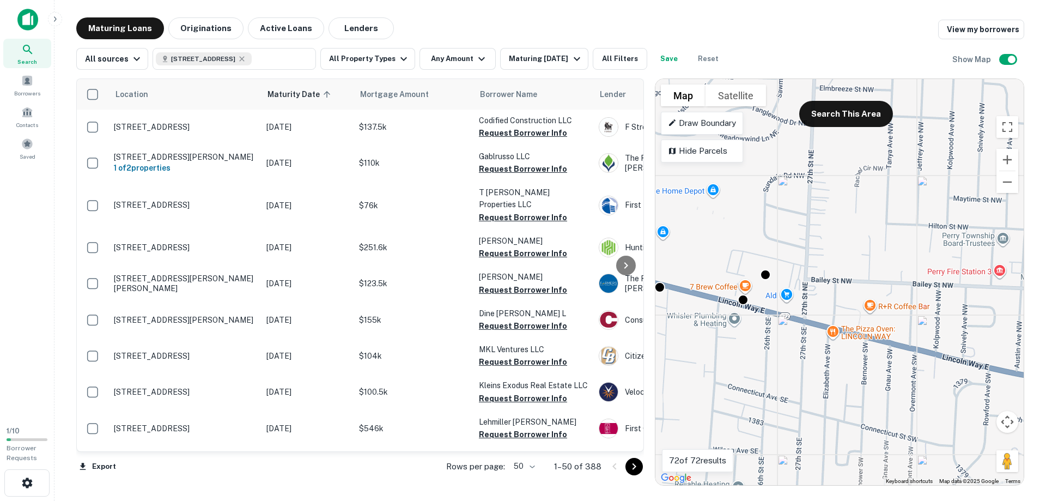
drag, startPoint x: 772, startPoint y: 305, endPoint x: 796, endPoint y: 310, distance: 23.8
click at [796, 310] on div "To activate drag with keyboard, press Alt + Enter. Once in keyboard drag state,…" at bounding box center [840, 282] width 368 height 406
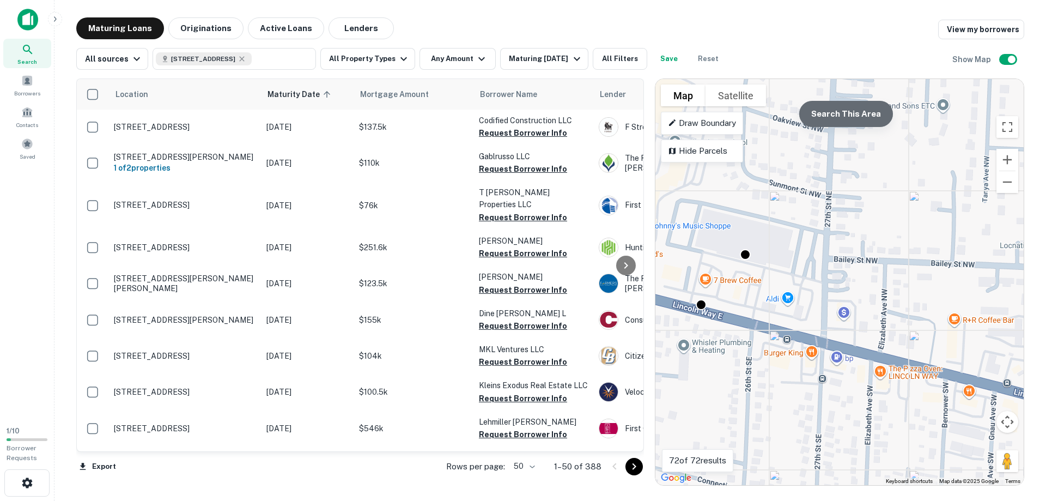
click at [853, 119] on button "Search This Area" at bounding box center [846, 114] width 94 height 26
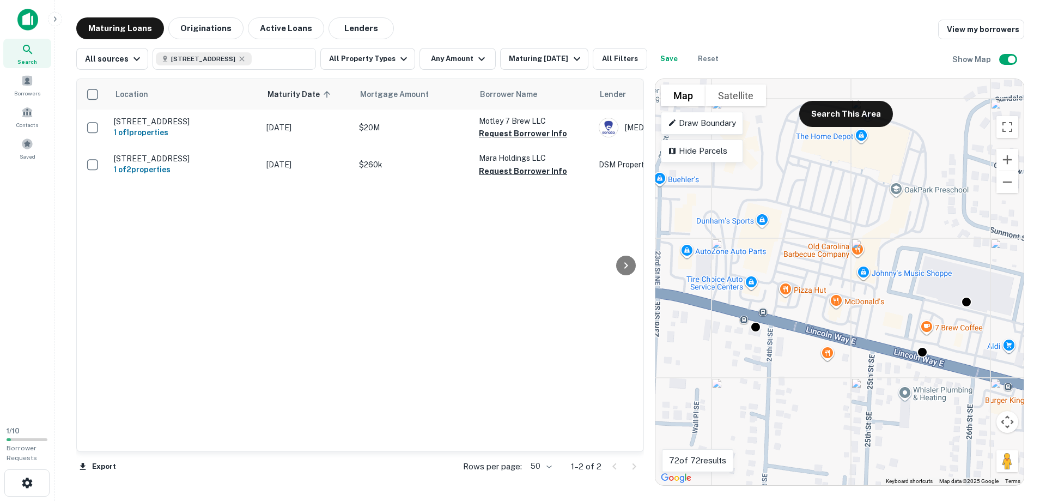
drag, startPoint x: 744, startPoint y: 305, endPoint x: 969, endPoint y: 353, distance: 229.6
click at [969, 353] on div "To activate drag with keyboard, press Alt + Enter. Once in keyboard drag state,…" at bounding box center [840, 282] width 368 height 406
